Goal: Information Seeking & Learning: Learn about a topic

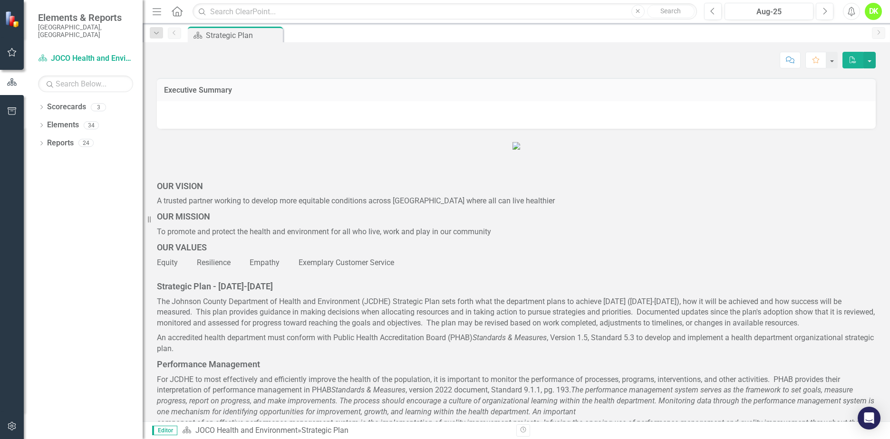
click at [42, 105] on icon "Dropdown" at bounding box center [41, 107] width 7 height 5
click at [44, 122] on icon "Dropdown" at bounding box center [46, 125] width 7 height 6
click at [96, 156] on link "DHE Dept Operations PM Scorecard" at bounding box center [102, 161] width 81 height 11
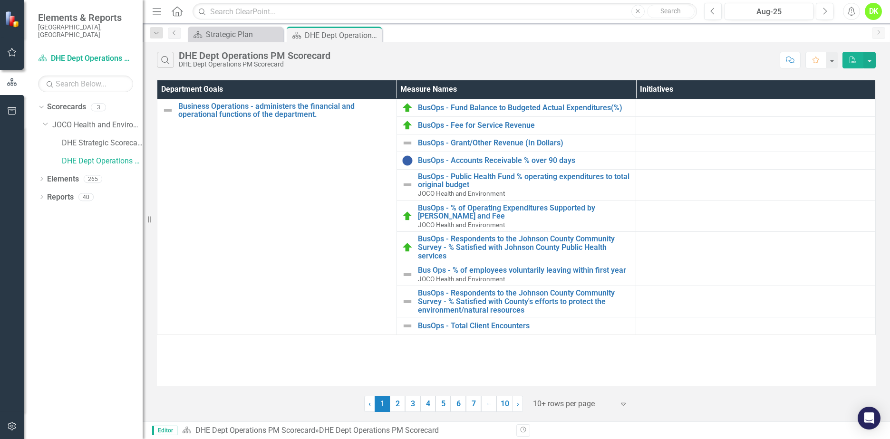
click at [418, 405] on link "3" at bounding box center [412, 404] width 15 height 16
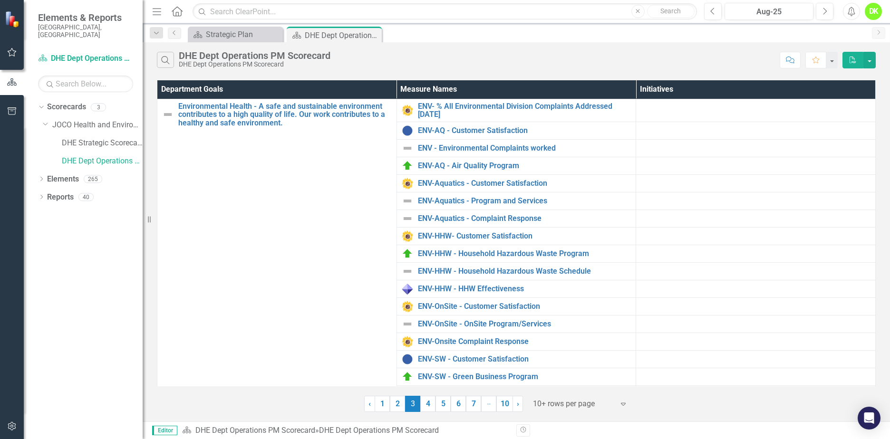
click at [428, 402] on link "4" at bounding box center [427, 404] width 15 height 16
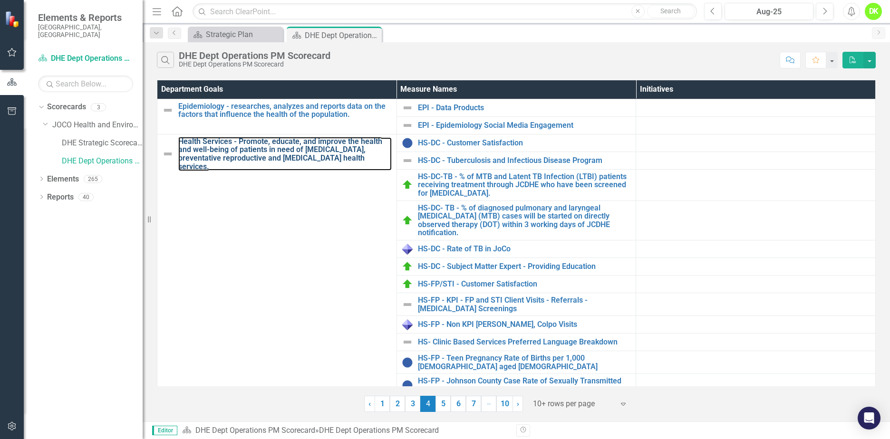
click at [267, 152] on link "Health Services - Promote, educate, and improve the health and well-being of pa…" at bounding box center [284, 153] width 213 height 33
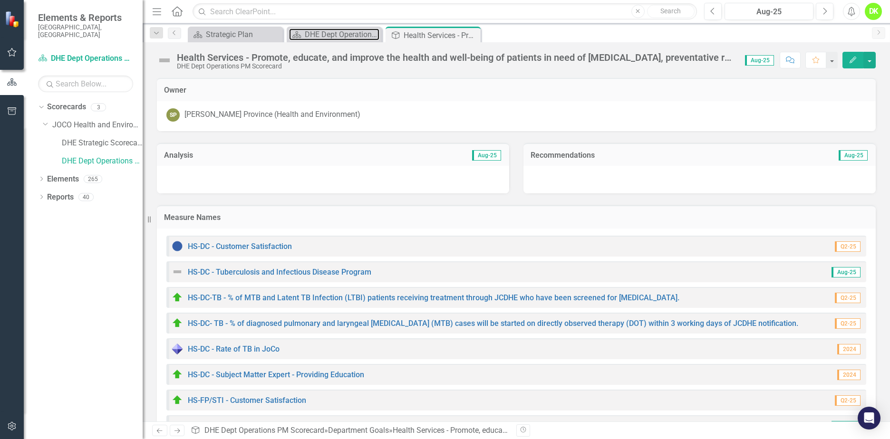
click at [326, 34] on div "DHE Dept Operations PM Scorecard" at bounding box center [342, 35] width 75 height 12
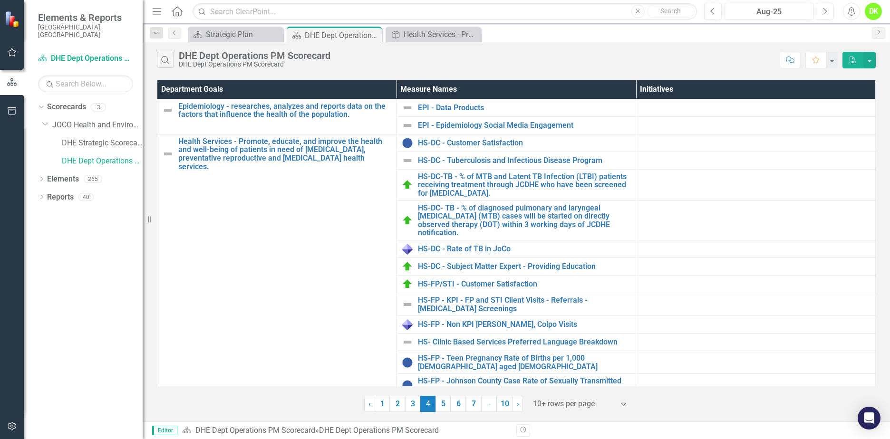
click at [393, 405] on link "2" at bounding box center [397, 404] width 15 height 16
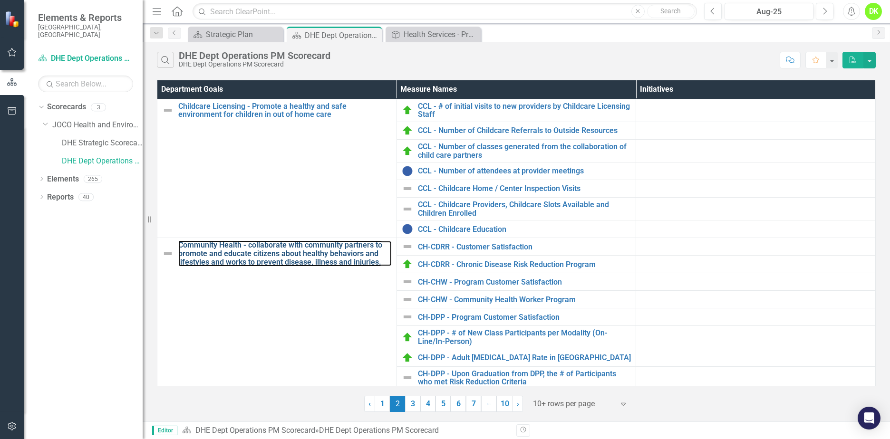
click at [272, 247] on link "Community Health - collaborate with community partners to promote and educate c…" at bounding box center [284, 253] width 213 height 25
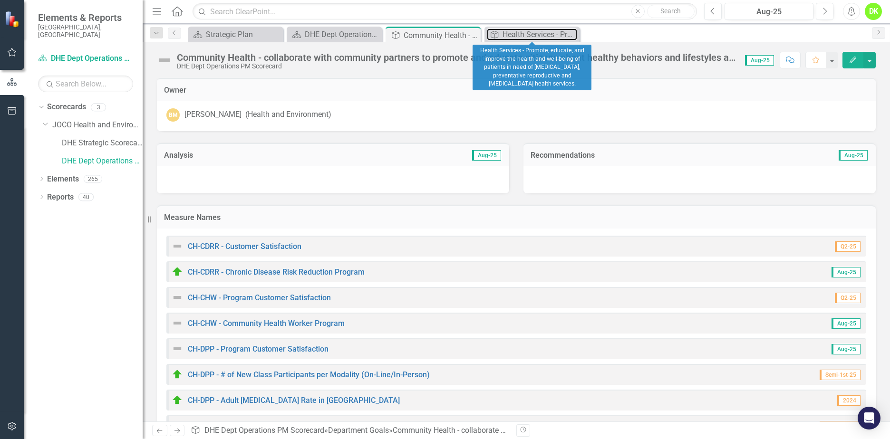
click at [531, 29] on div "Health Services - Promote, educate, and improve the health and well-being of pa…" at bounding box center [539, 35] width 75 height 12
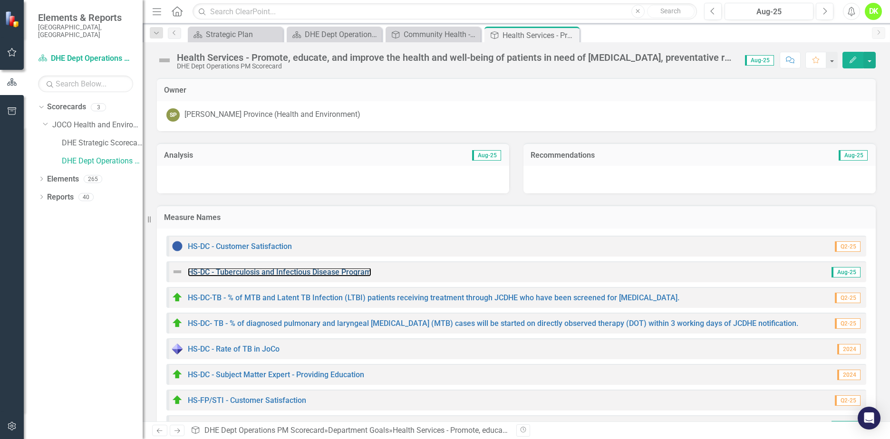
click at [303, 271] on link "HS-DC - Tuberculosis and Infectious Disease Program" at bounding box center [279, 272] width 183 height 9
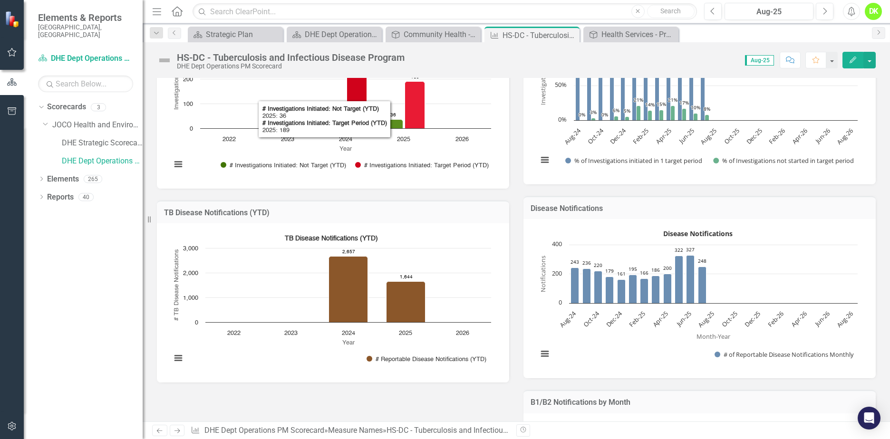
scroll to position [190, 0]
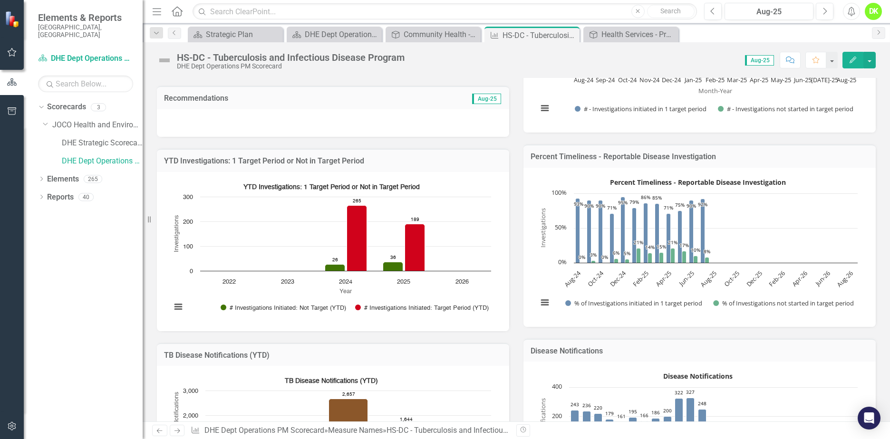
click at [0, 0] on icon "Close" at bounding box center [0, 0] width 0 height 0
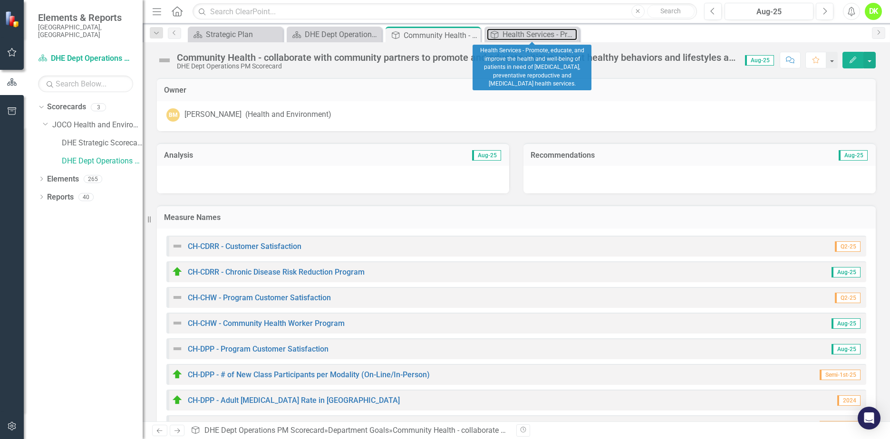
click at [519, 37] on div "Health Services - Promote, educate, and improve the health and well-being of pa…" at bounding box center [539, 35] width 75 height 12
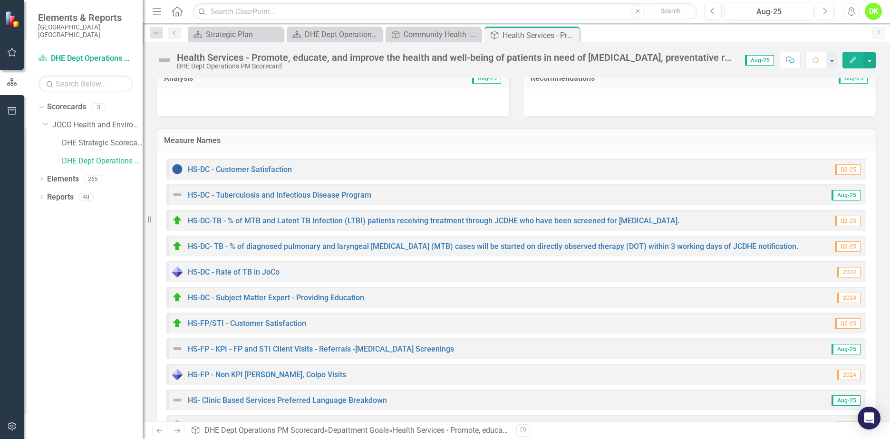
scroll to position [95, 0]
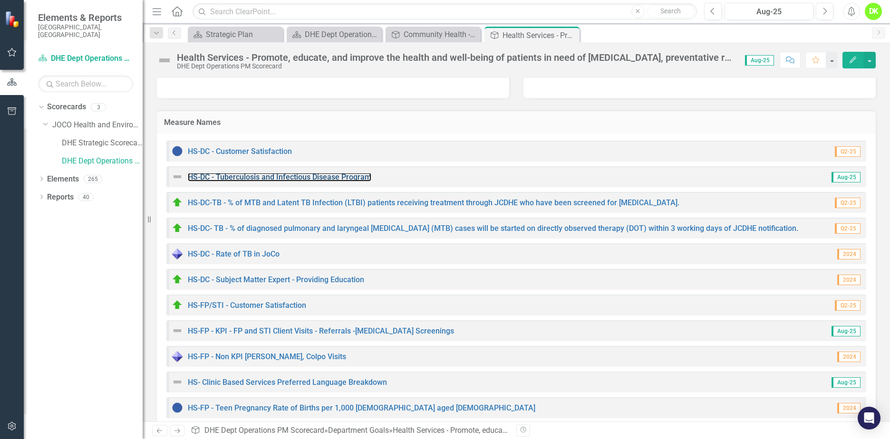
click at [322, 177] on link "HS-DC - Tuberculosis and Infectious Disease Program" at bounding box center [279, 176] width 183 height 9
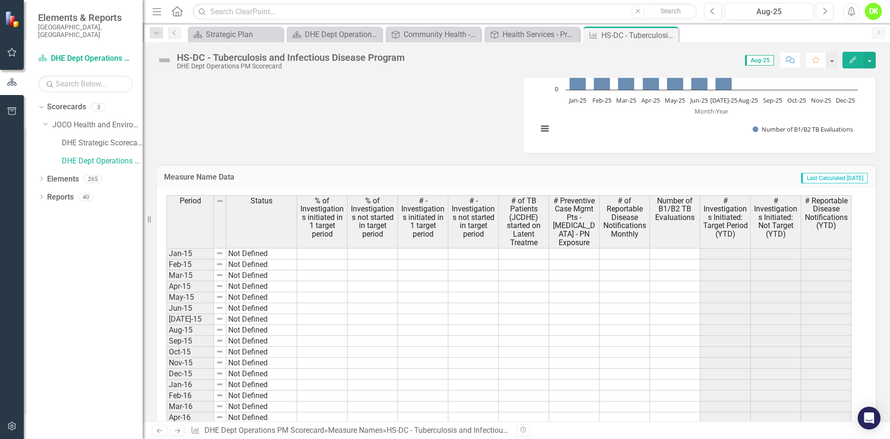
scroll to position [760, 0]
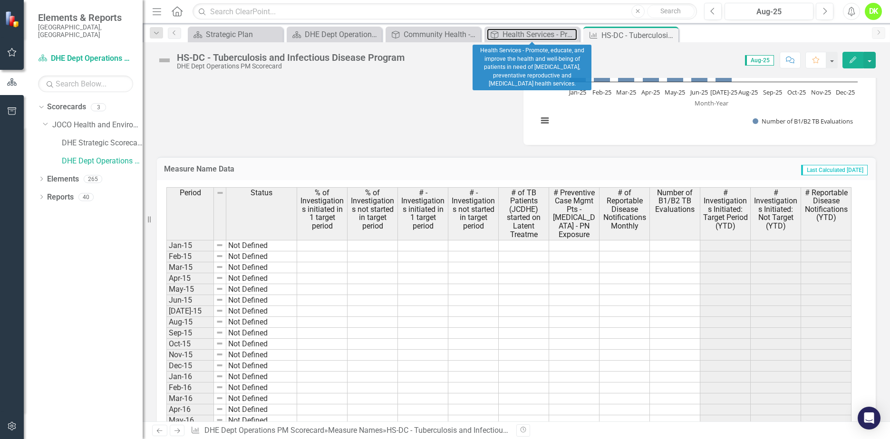
click at [540, 32] on div "Health Services - Promote, educate, and improve the health and well-being of pa…" at bounding box center [539, 35] width 75 height 12
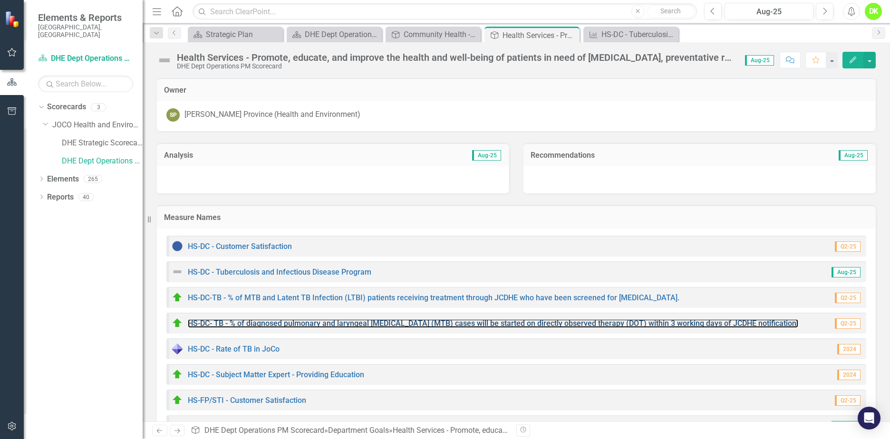
click at [416, 324] on link "HS-DC- TB - % of diagnosed pulmonary and laryngeal [MEDICAL_DATA] (MTB) cases w…" at bounding box center [493, 323] width 610 height 9
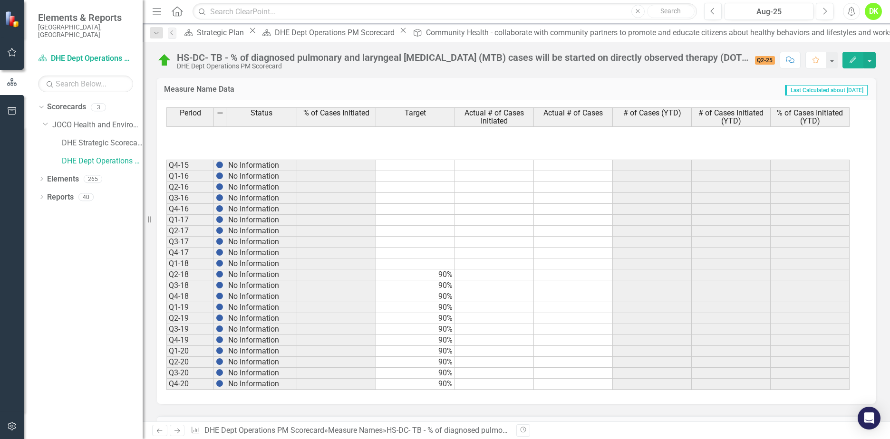
scroll to position [190, 0]
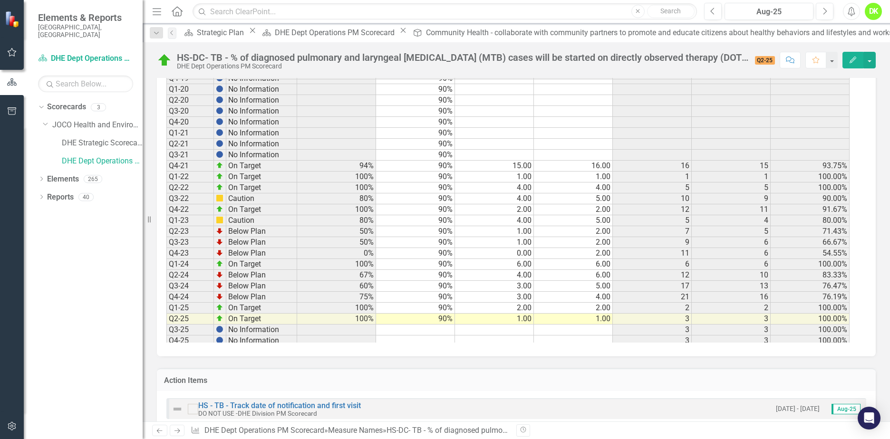
click at [0, 0] on icon "Close" at bounding box center [0, 0] width 0 height 0
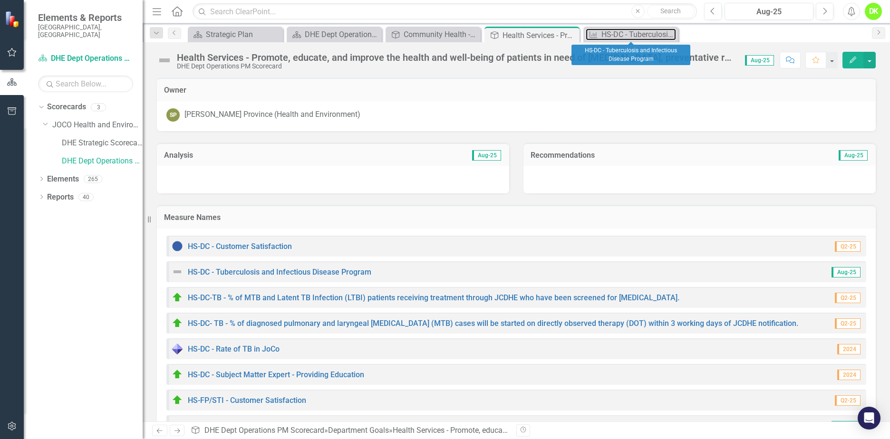
click at [661, 33] on div "HS-DC - Tuberculosis and Infectious Disease Program" at bounding box center [638, 35] width 75 height 12
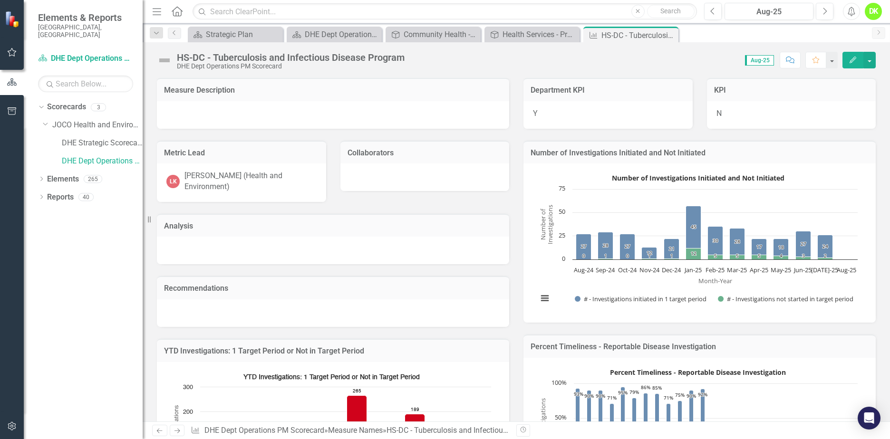
click at [0, 0] on icon "Close" at bounding box center [0, 0] width 0 height 0
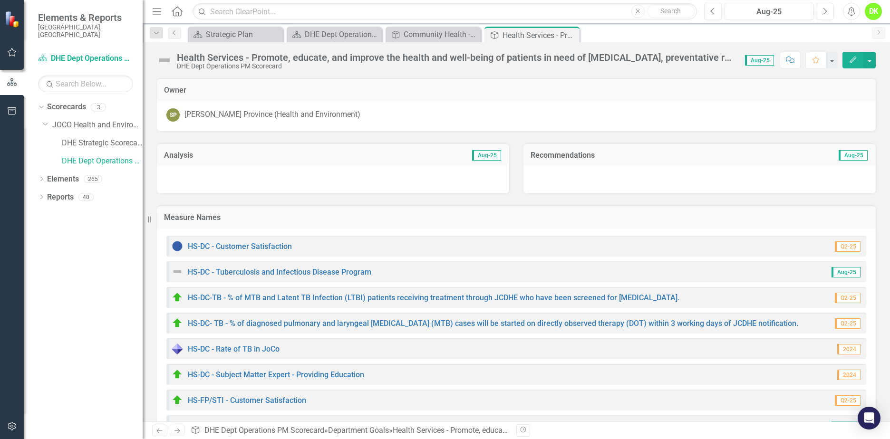
click at [0, 0] on icon "Close" at bounding box center [0, 0] width 0 height 0
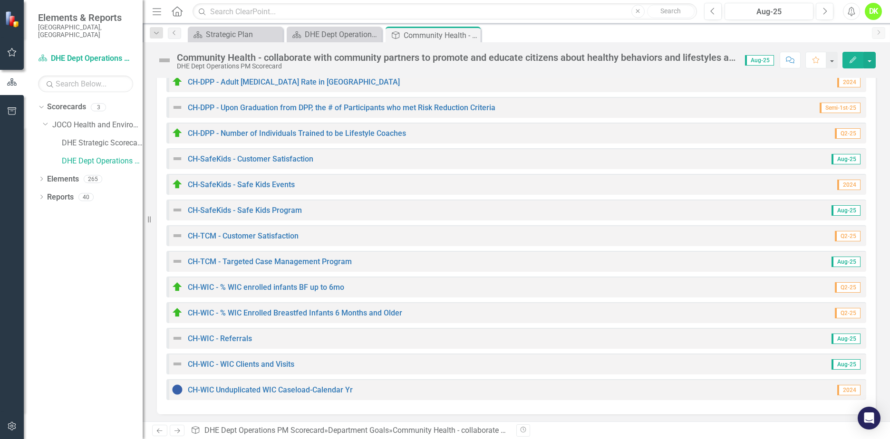
scroll to position [333, 0]
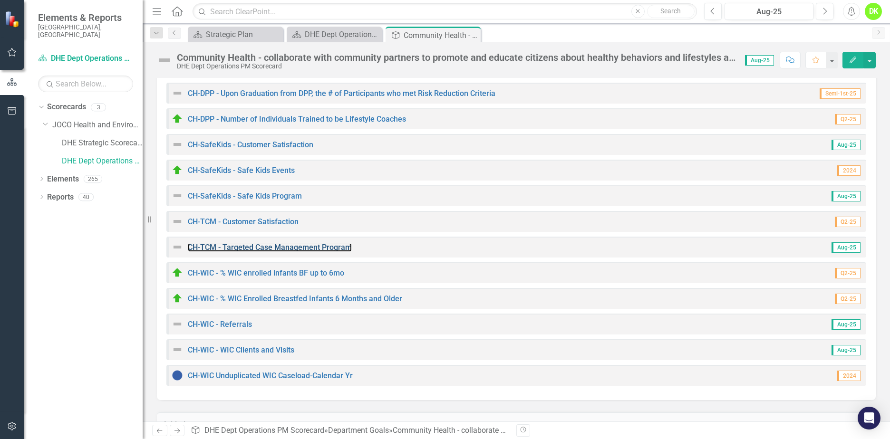
click at [292, 245] on link "CH-TCM - Targeted Case Management Program" at bounding box center [270, 247] width 164 height 9
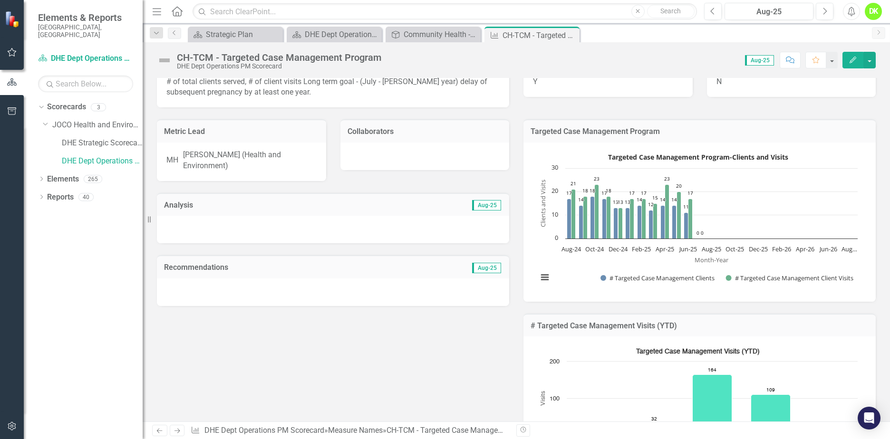
scroll to position [95, 0]
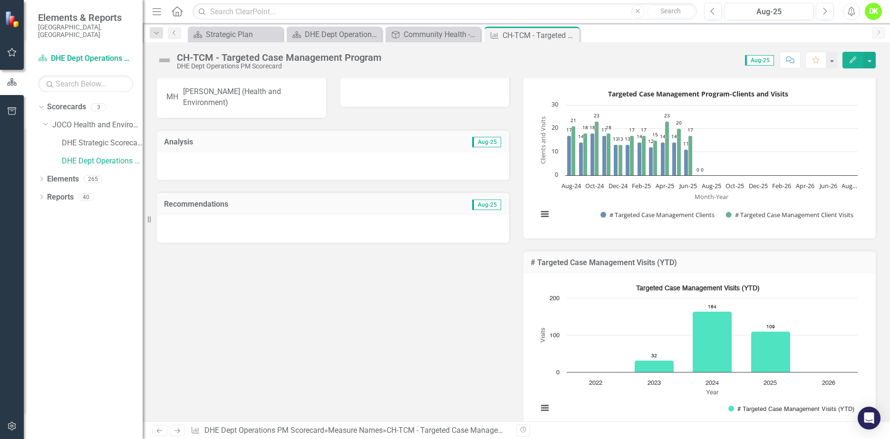
click at [0, 0] on icon "Close" at bounding box center [0, 0] width 0 height 0
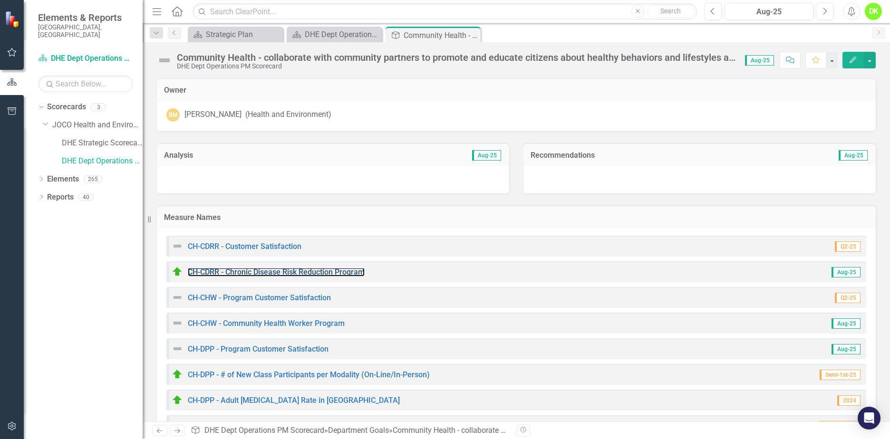
click at [324, 273] on link "CH-CDRR - Chronic Disease Risk Reduction Program" at bounding box center [276, 272] width 177 height 9
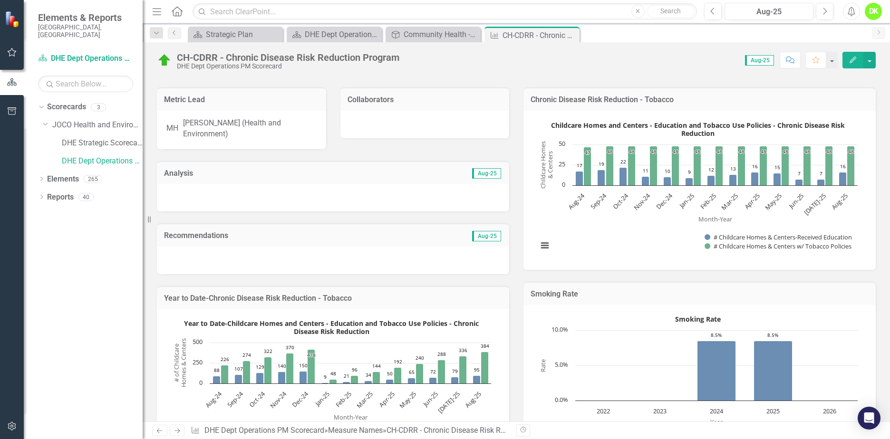
scroll to position [48, 0]
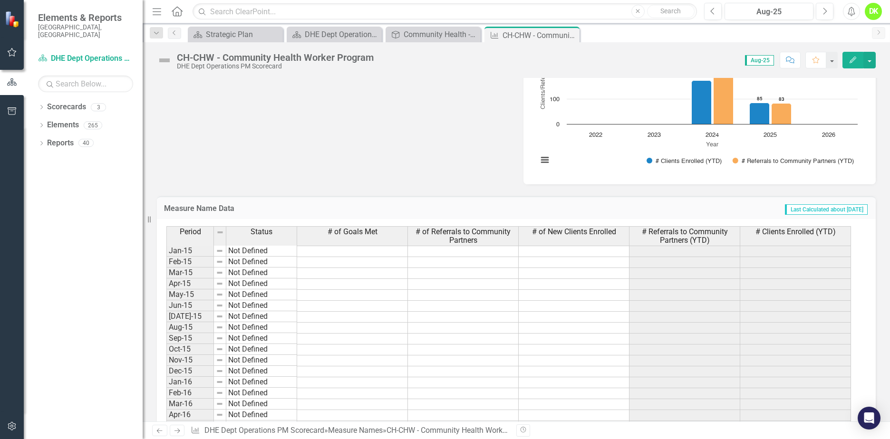
scroll to position [238, 0]
